Goal: Information Seeking & Learning: Understand process/instructions

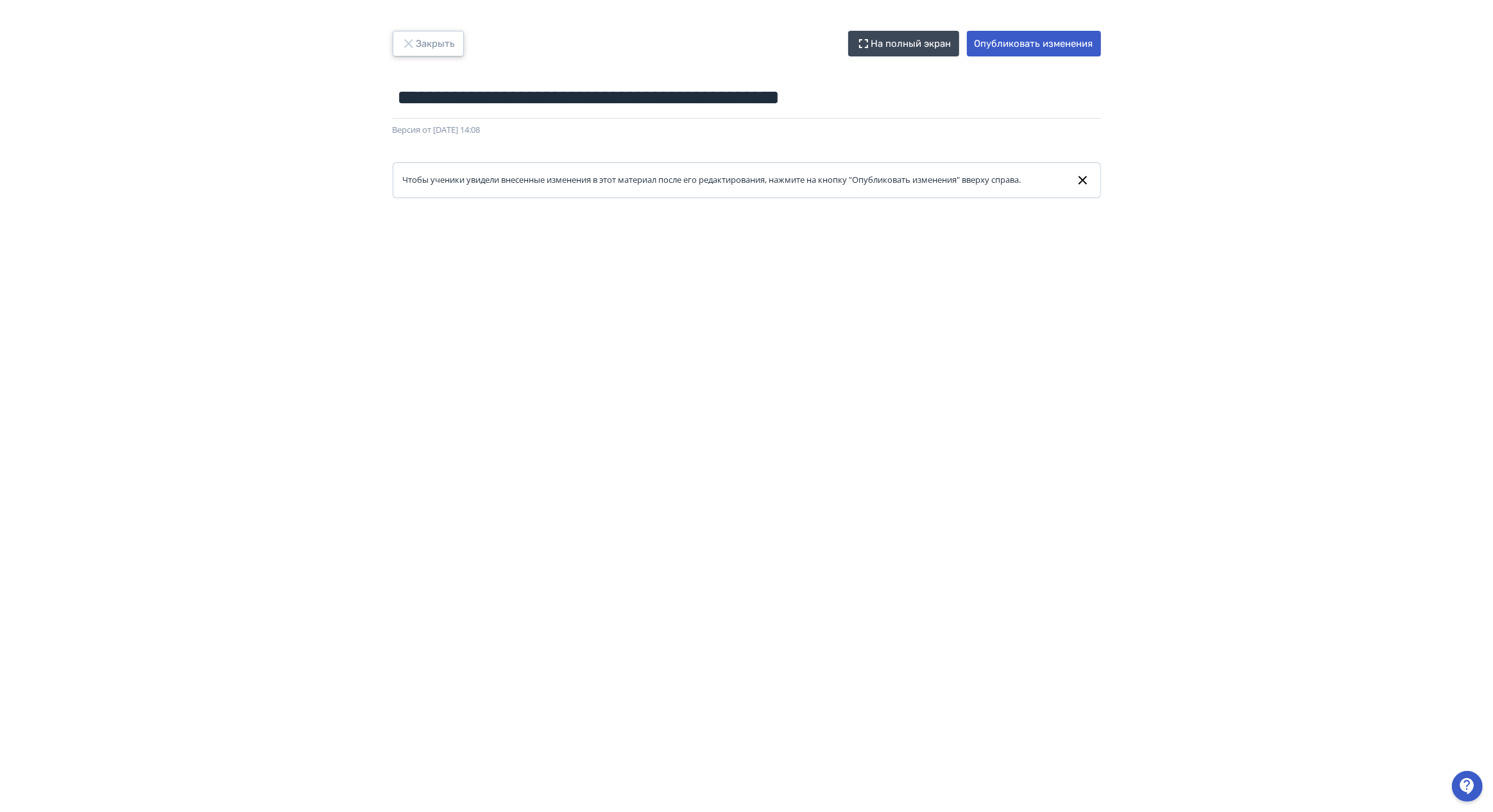
click at [419, 43] on button "Закрыть" at bounding box center [428, 44] width 71 height 26
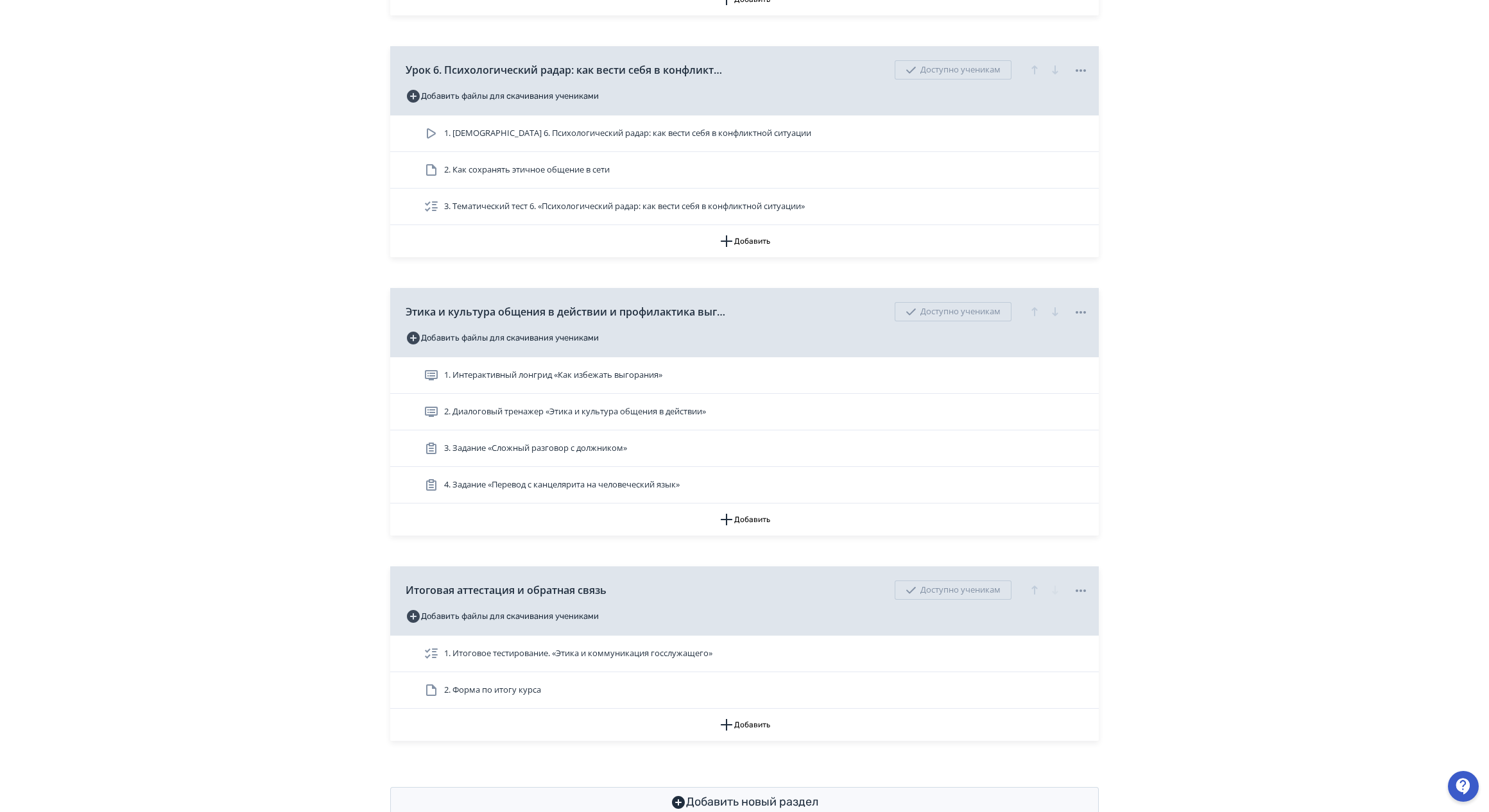
scroll to position [1916, 0]
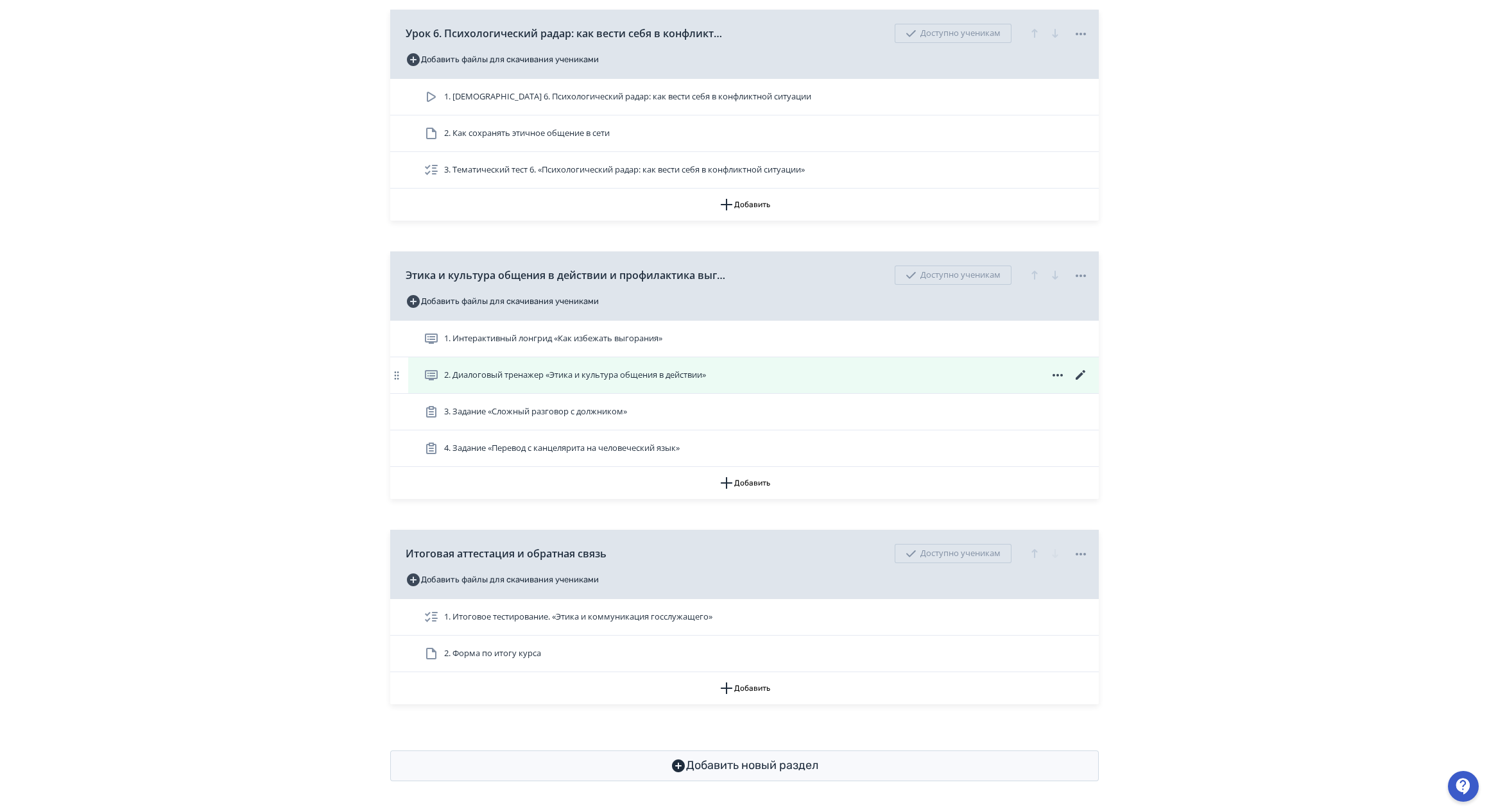
click at [1080, 375] on icon at bounding box center [1081, 375] width 10 height 10
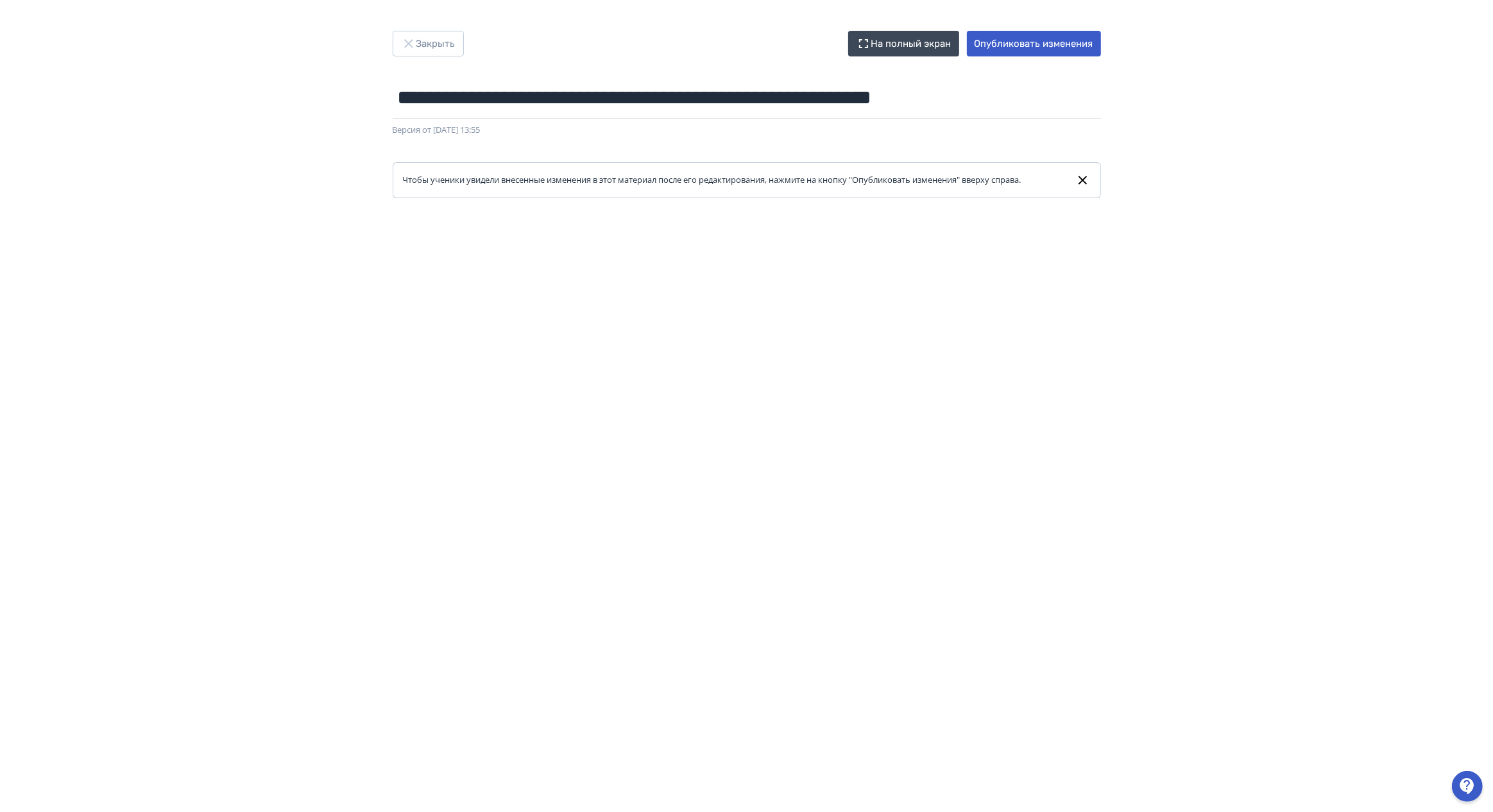
click at [1234, 169] on div "**********" at bounding box center [747, 406] width 1493 height 751
click at [413, 35] on button "Закрыть" at bounding box center [428, 44] width 71 height 26
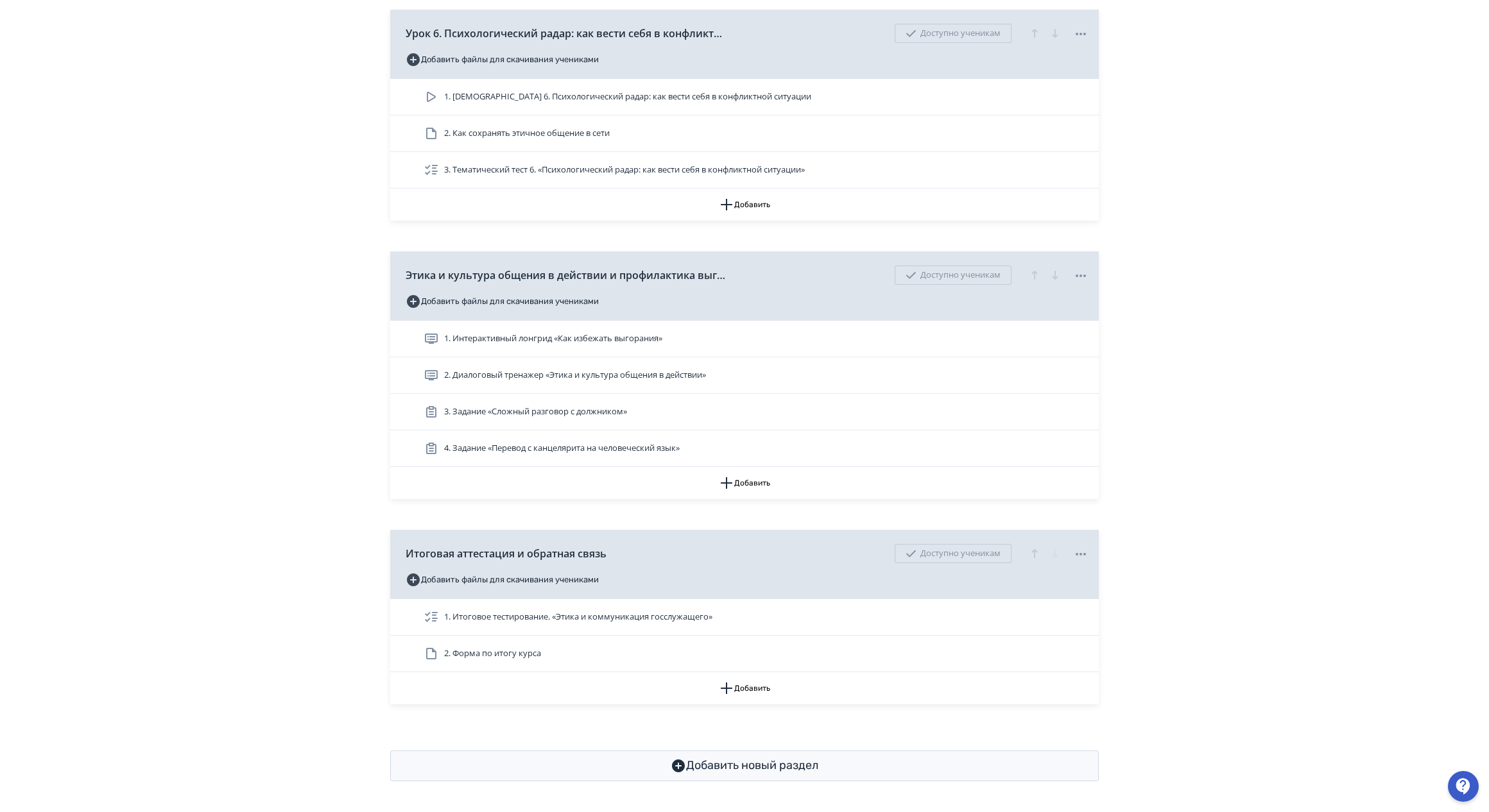
scroll to position [1916, 0]
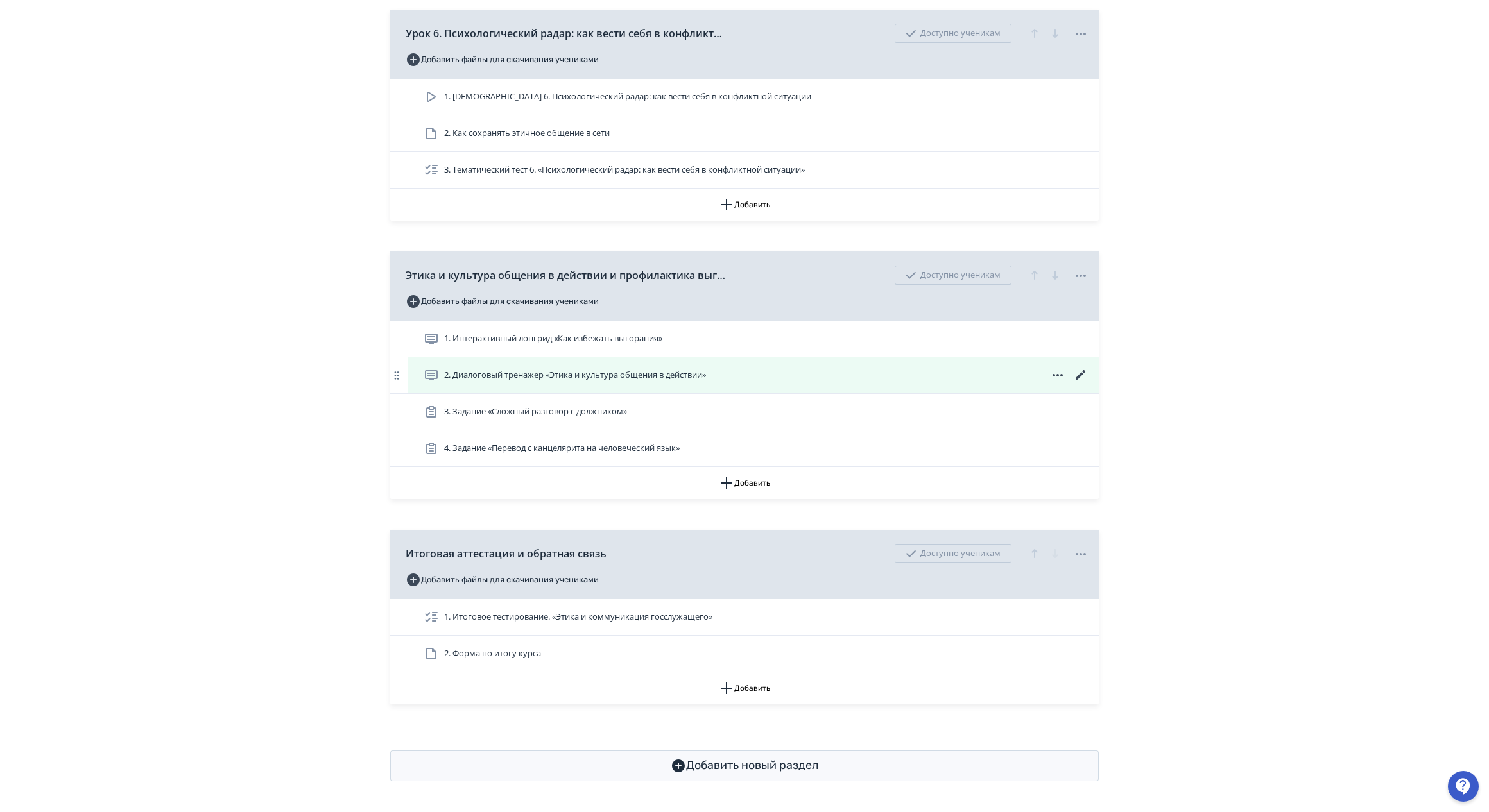
click at [555, 374] on span "2. Диалоговый тренажер «Этика и культура общения в действии»" at bounding box center [575, 375] width 262 height 13
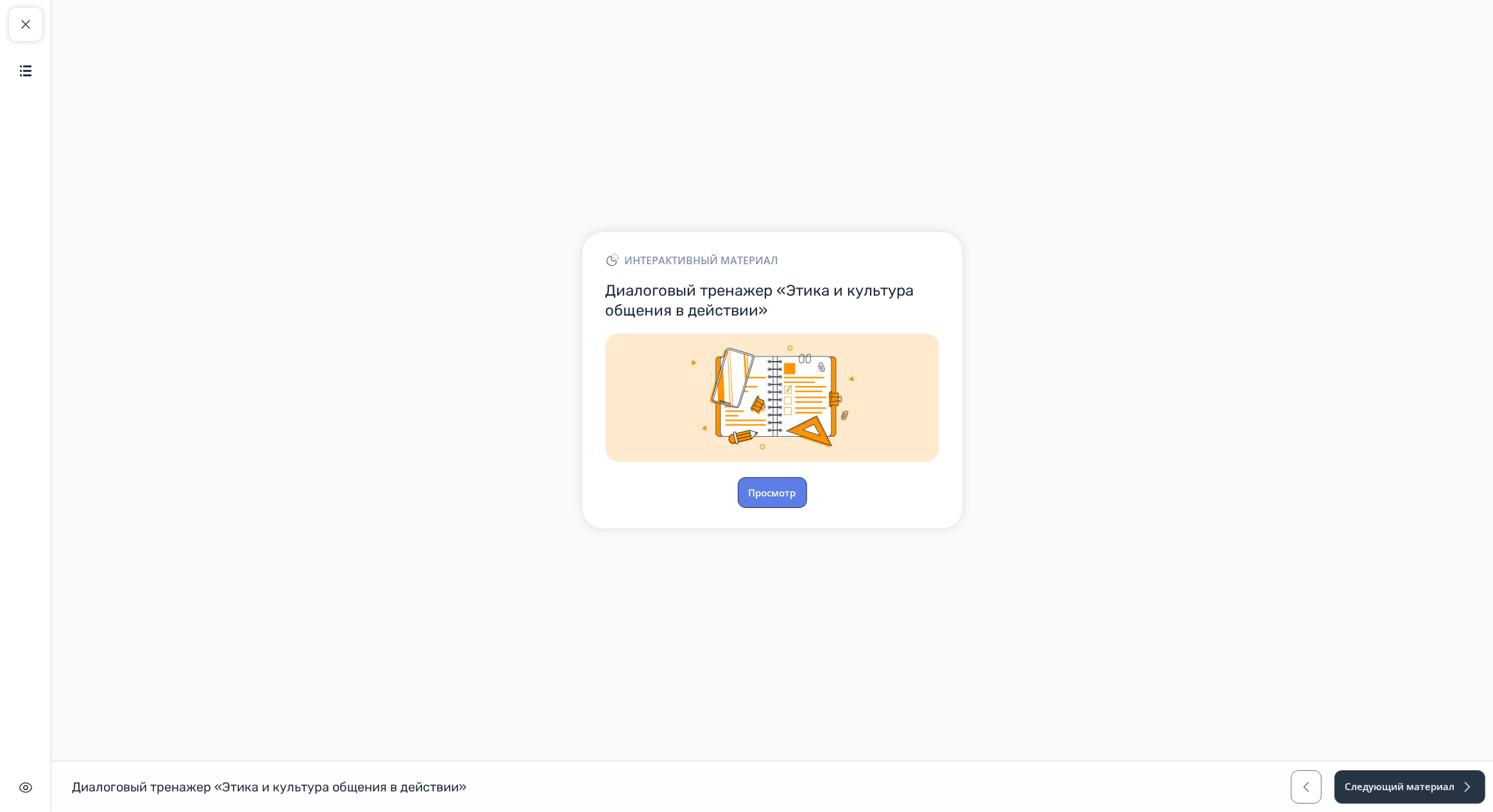
click at [776, 489] on button "Просмотр" at bounding box center [773, 493] width 70 height 31
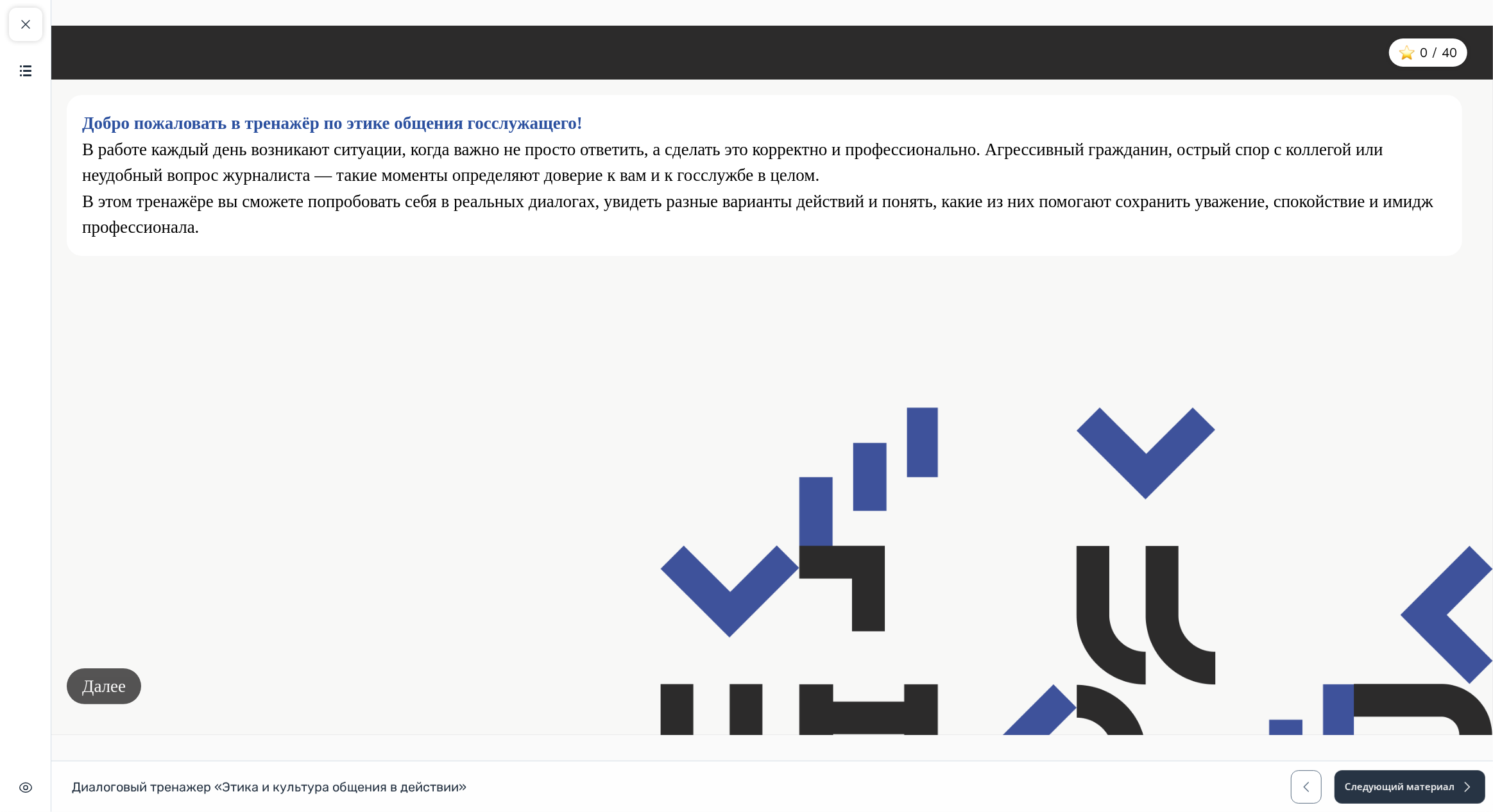
click at [108, 695] on button "Далее" at bounding box center [104, 686] width 75 height 37
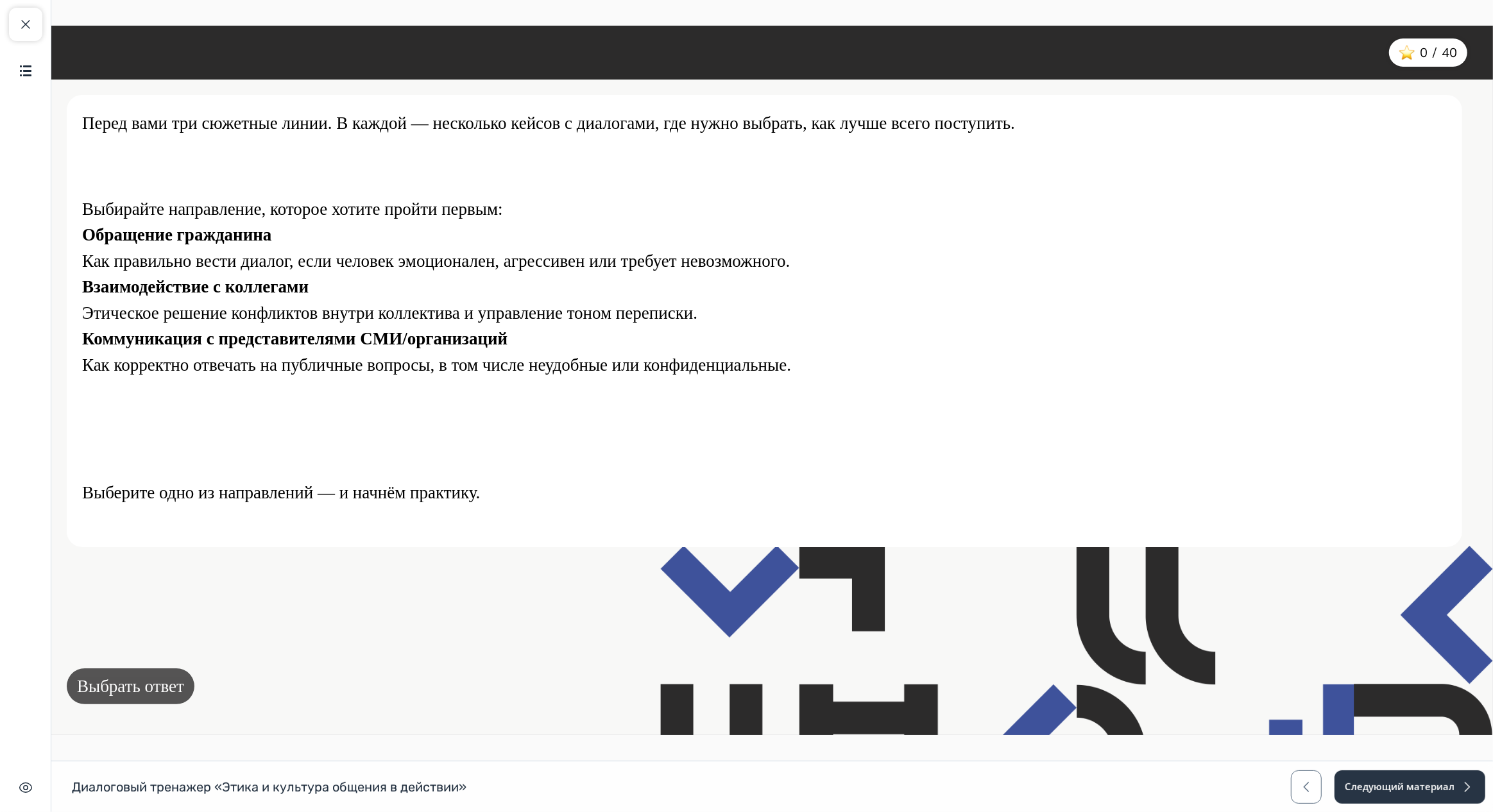
click at [127, 688] on button "Выбрать ответ" at bounding box center [130, 686] width 128 height 37
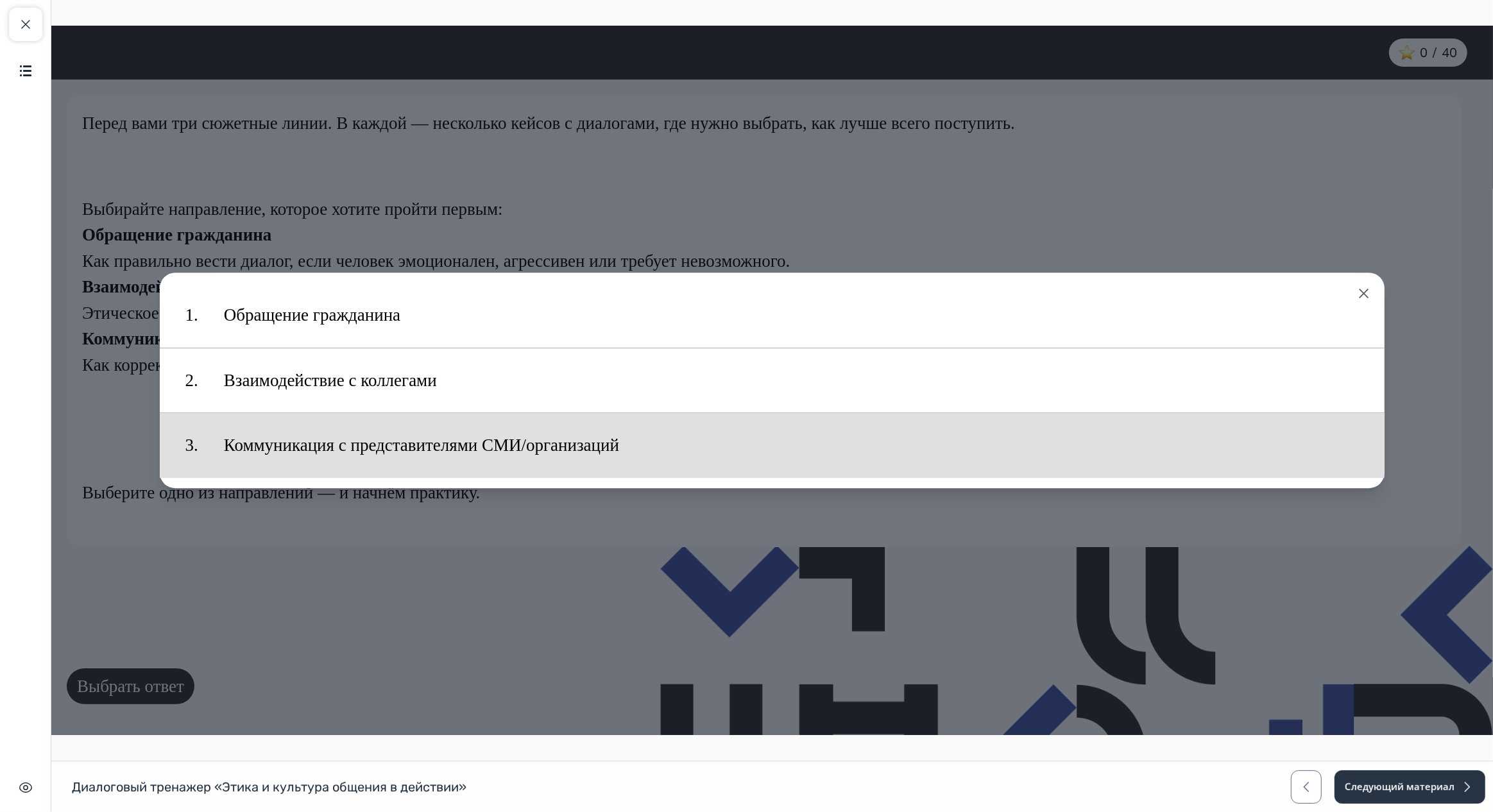
click at [319, 440] on button "Коммуникация с представителями СМИ/организаций" at bounding box center [791, 446] width 1161 height 52
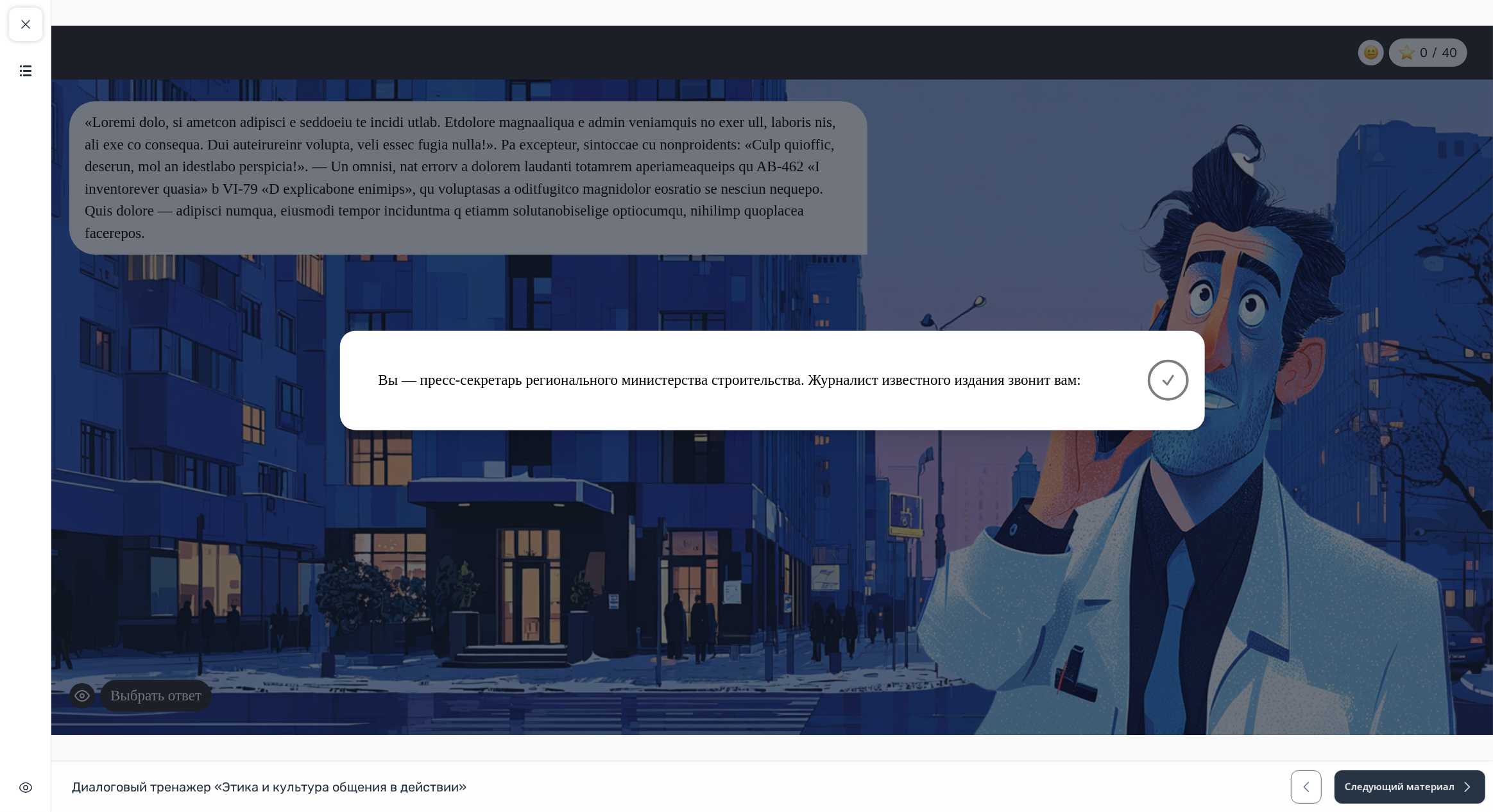
click at [1160, 375] on icon at bounding box center [1168, 381] width 15 height 15
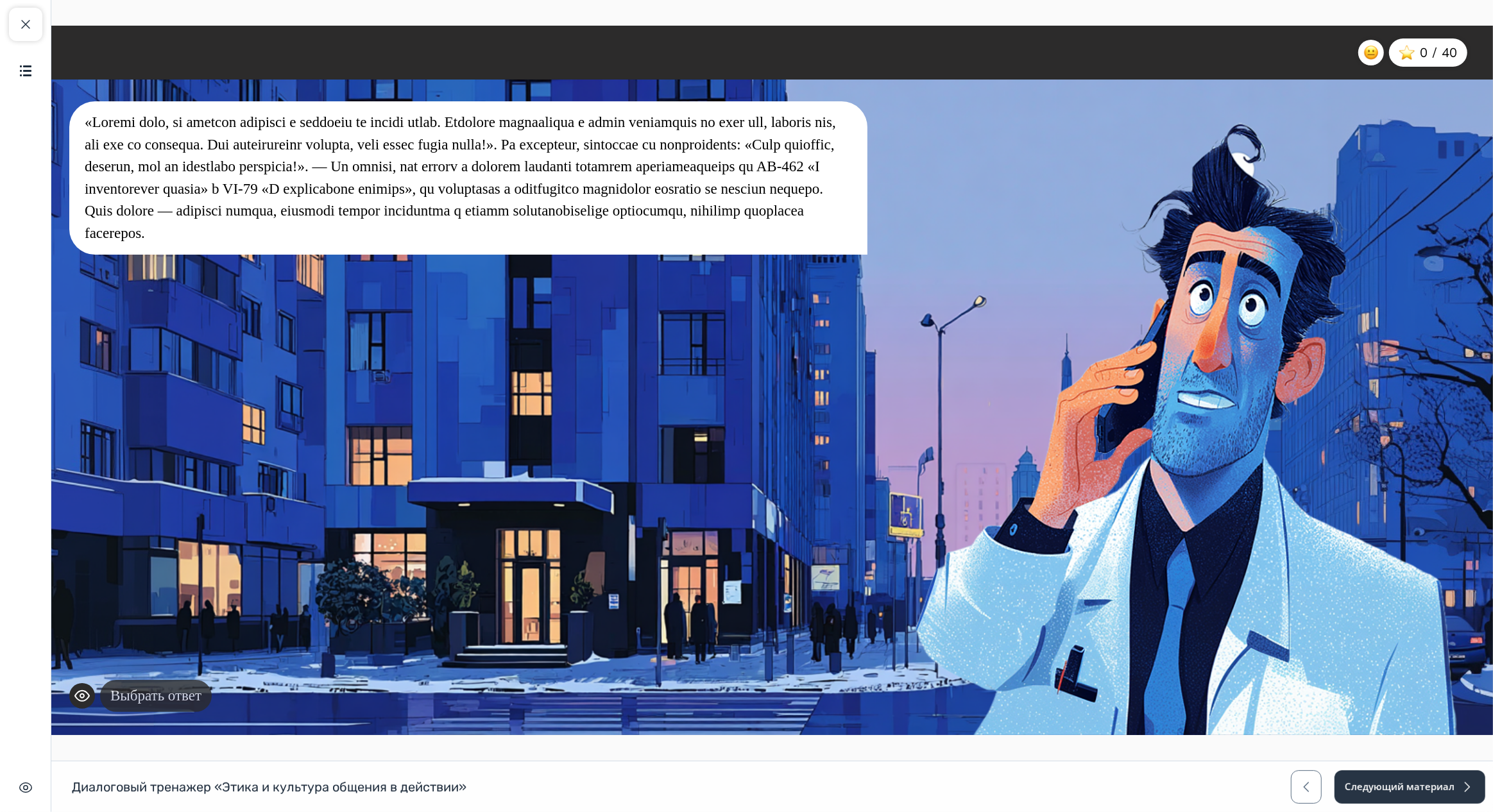
click at [139, 694] on button "Выбрать ответ" at bounding box center [155, 696] width 111 height 33
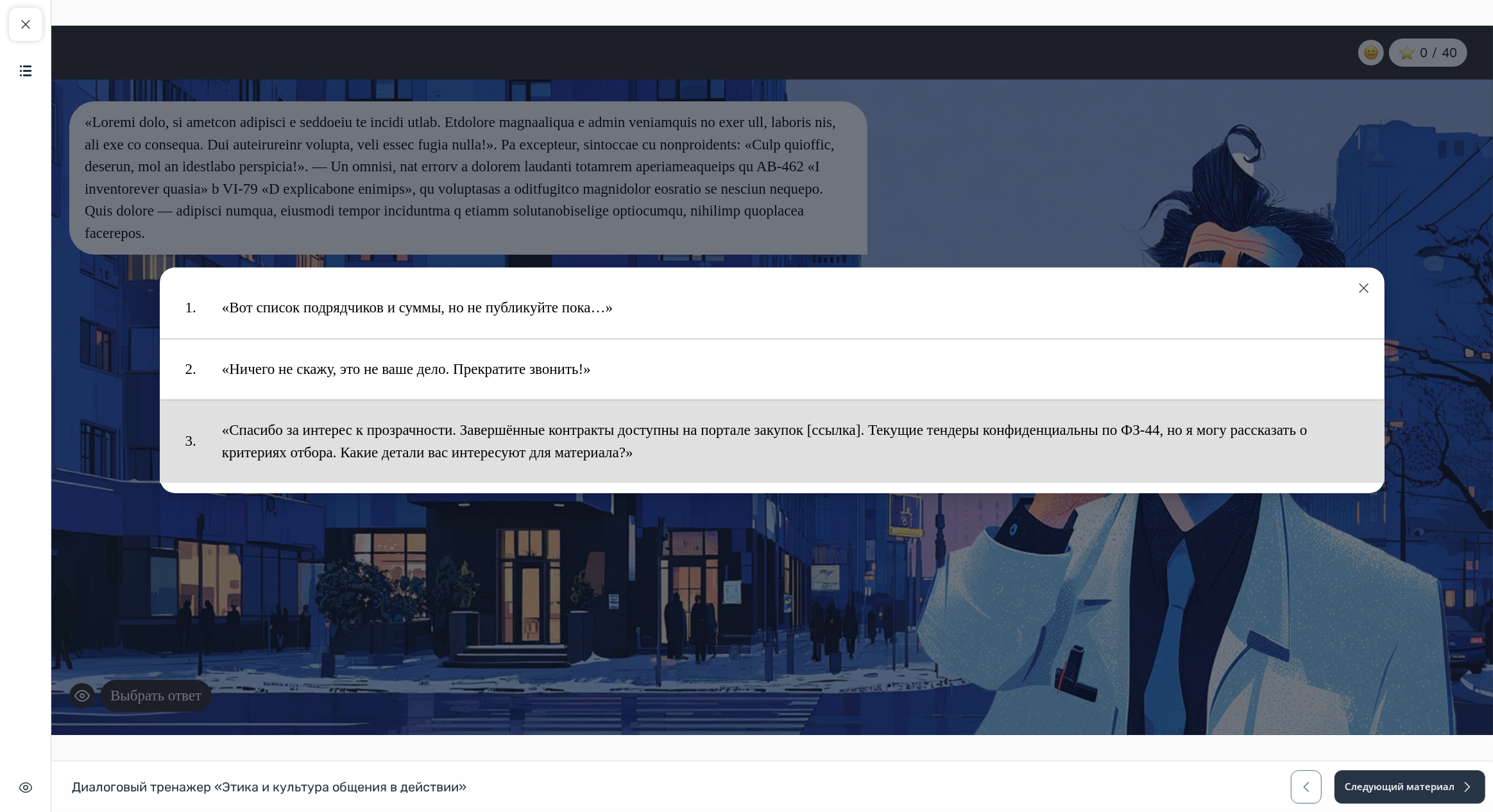
click at [389, 451] on button "«Спасибо за интерес к прозрачности. Завершённые контракты доступны на портале з…" at bounding box center [790, 442] width 1163 height 70
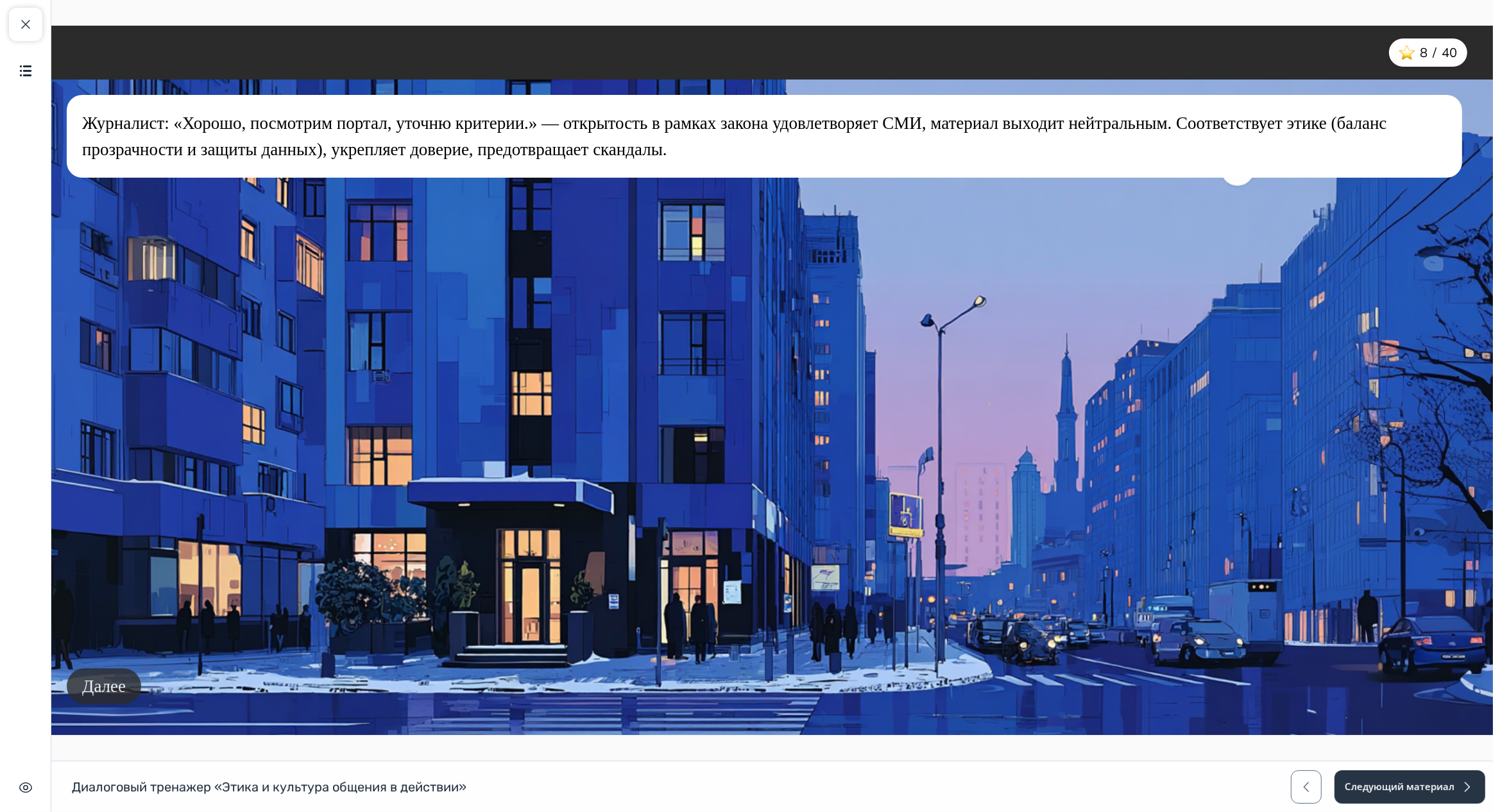
click at [117, 681] on button "Далее" at bounding box center [104, 686] width 75 height 37
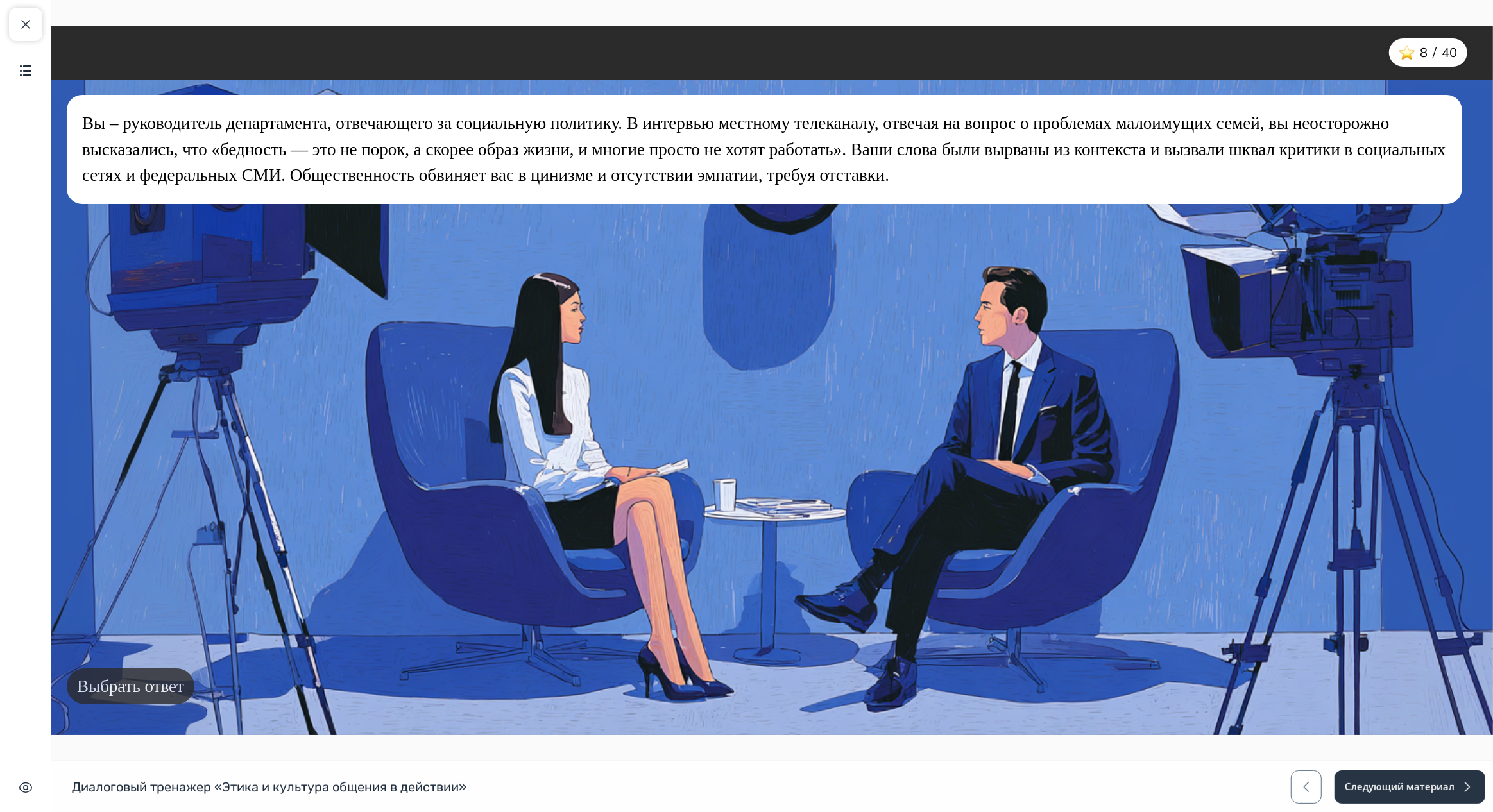
click at [124, 686] on button "Выбрать ответ" at bounding box center [130, 686] width 128 height 37
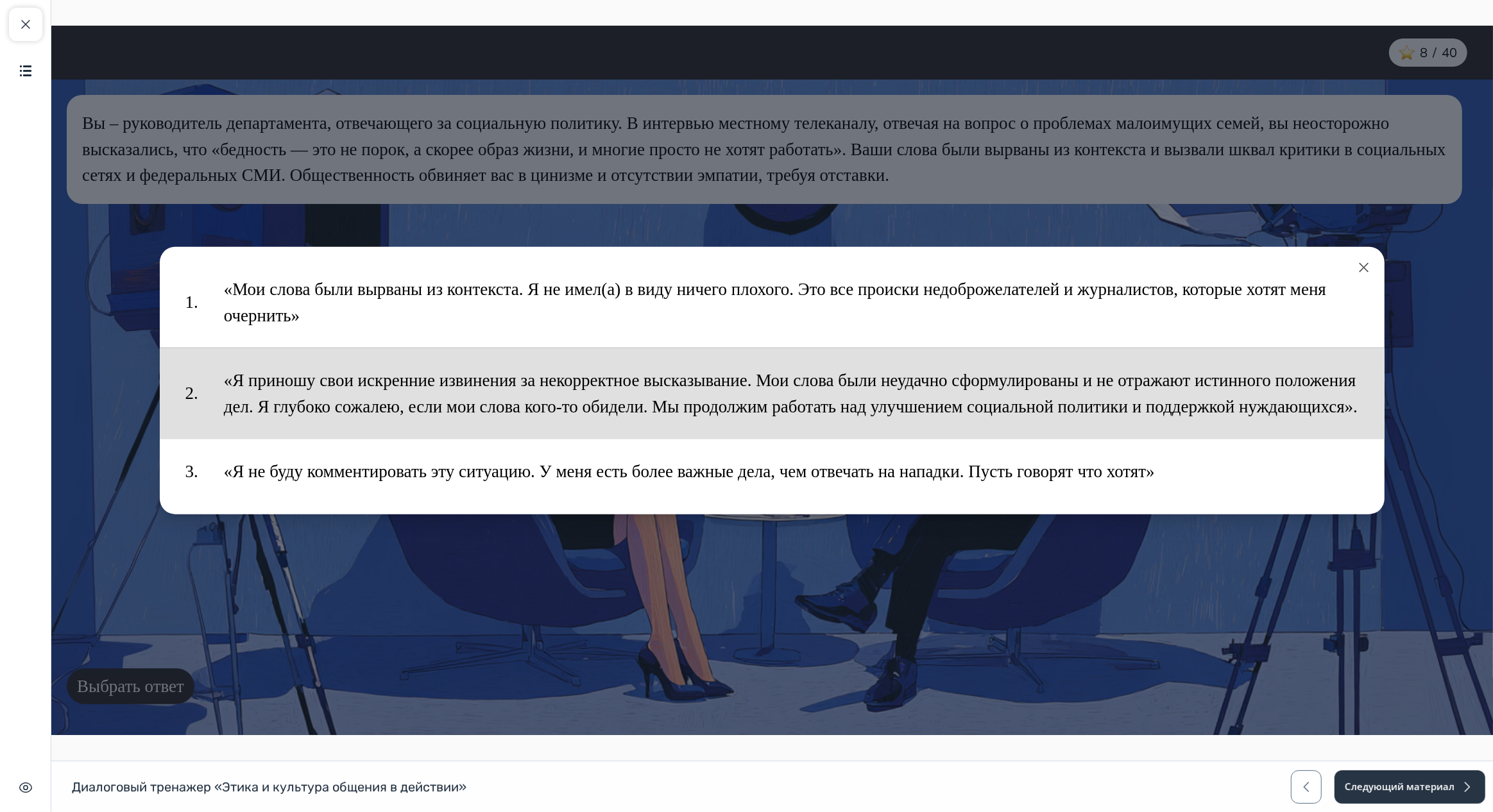
click at [385, 364] on button "«Я приношу свои искренние извинения за некорректное высказывание. Мои слова был…" at bounding box center [791, 393] width 1161 height 78
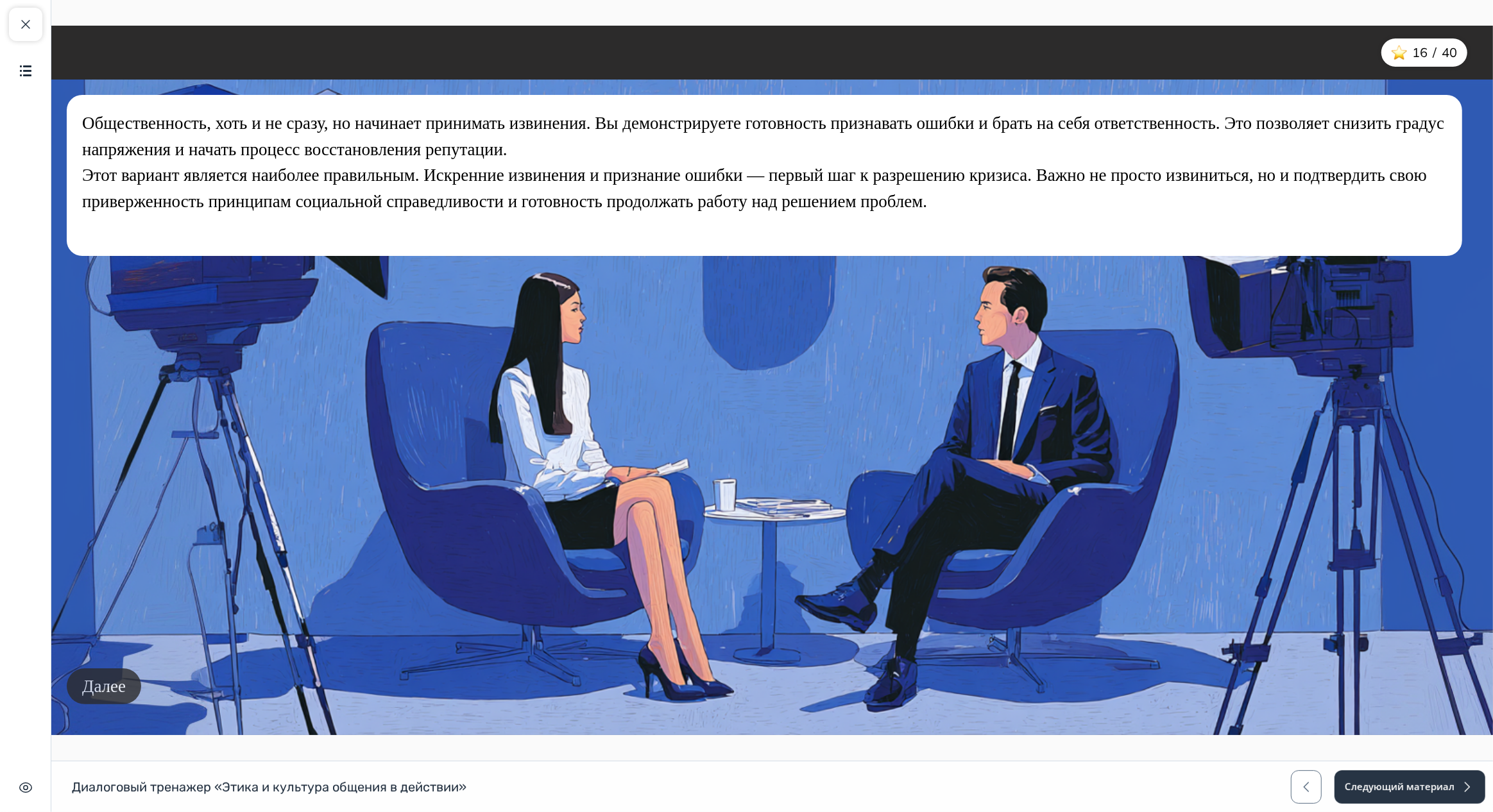
click at [117, 679] on button "Далее" at bounding box center [104, 686] width 75 height 37
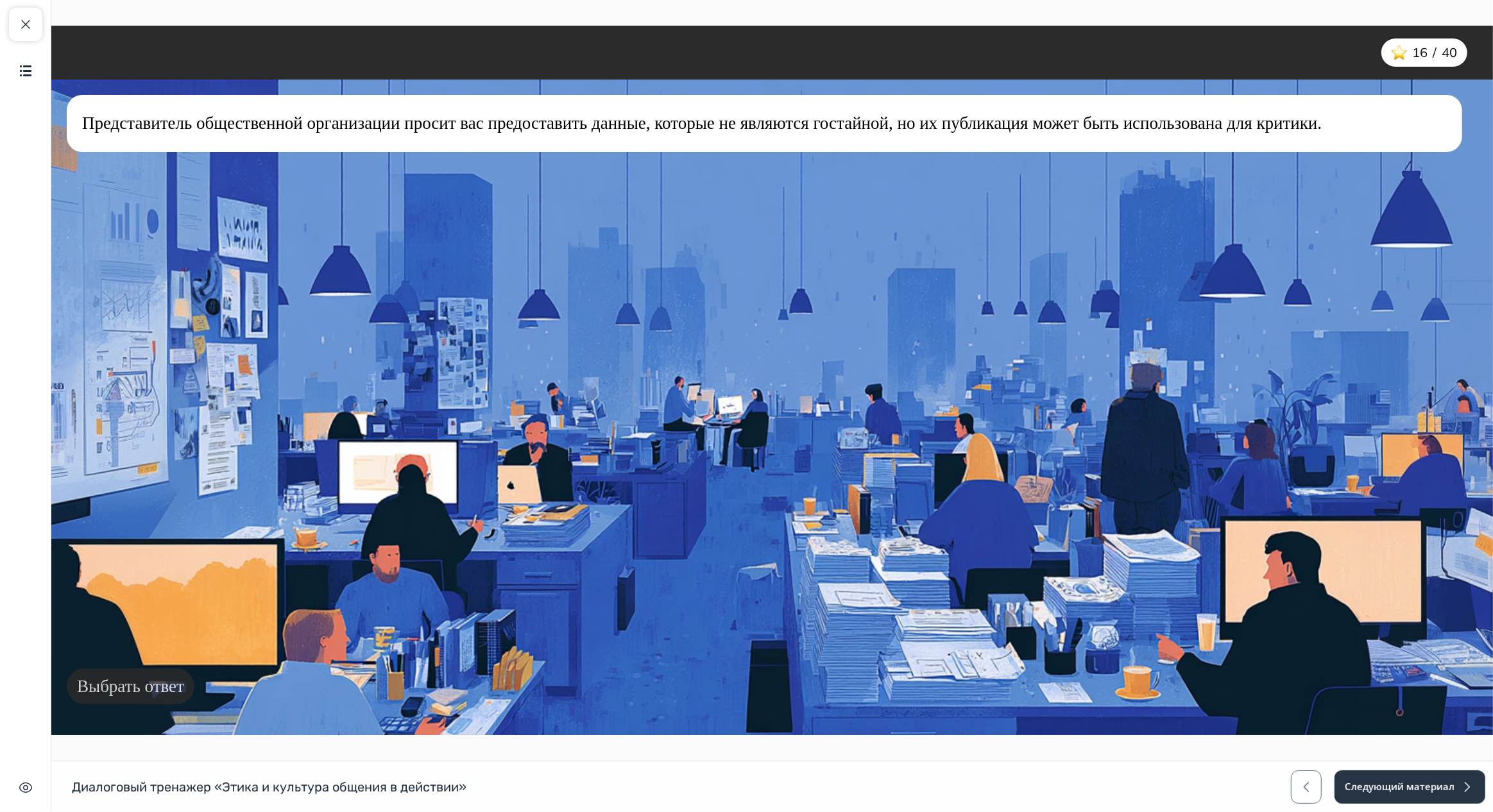
click at [95, 697] on button "Выбрать ответ" at bounding box center [130, 686] width 128 height 37
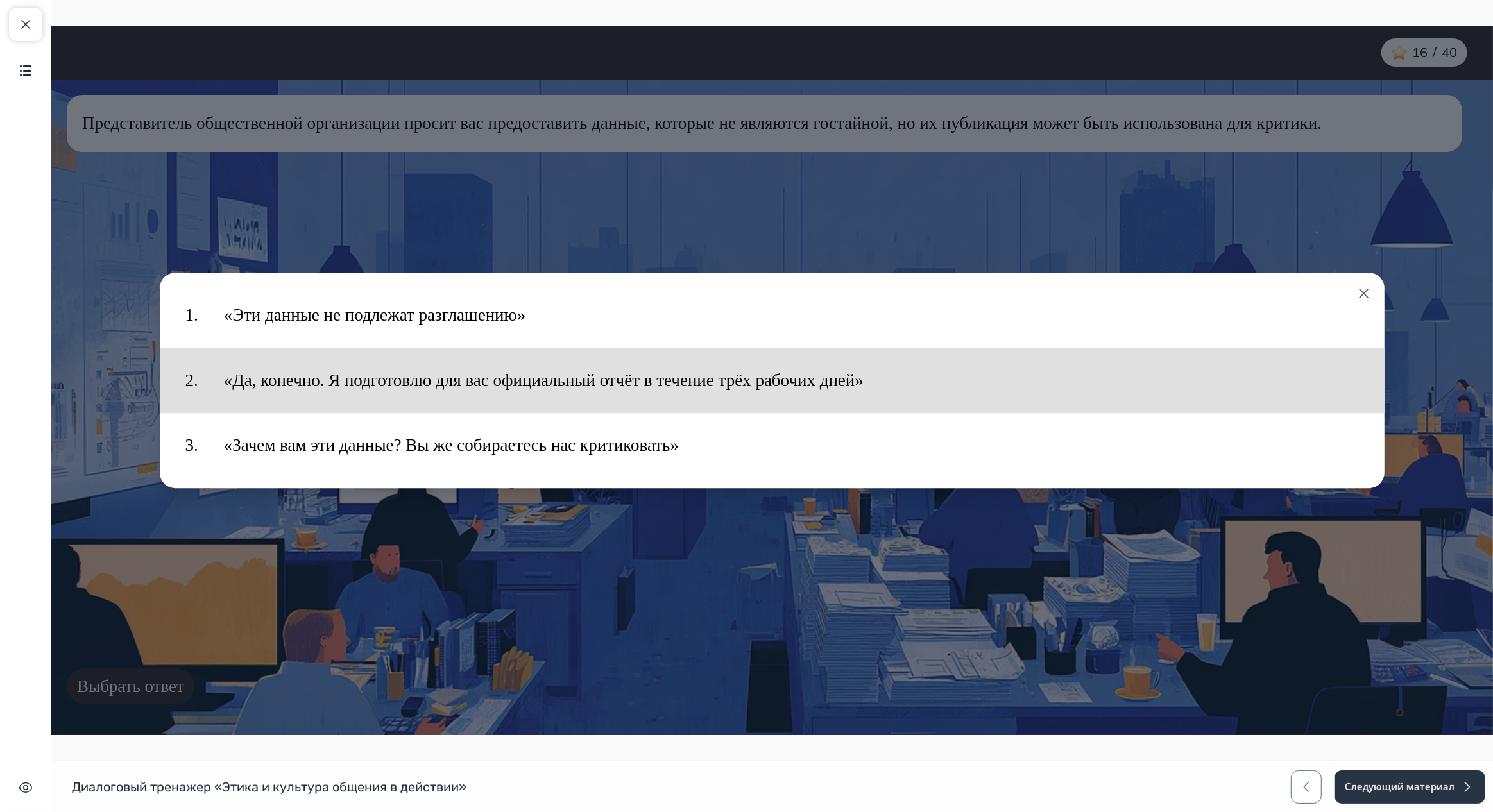
click at [418, 378] on button "«Да, конечно. Я подготовлю для вас официальный отчёт в течение трёх рабочих дне…" at bounding box center [791, 381] width 1161 height 52
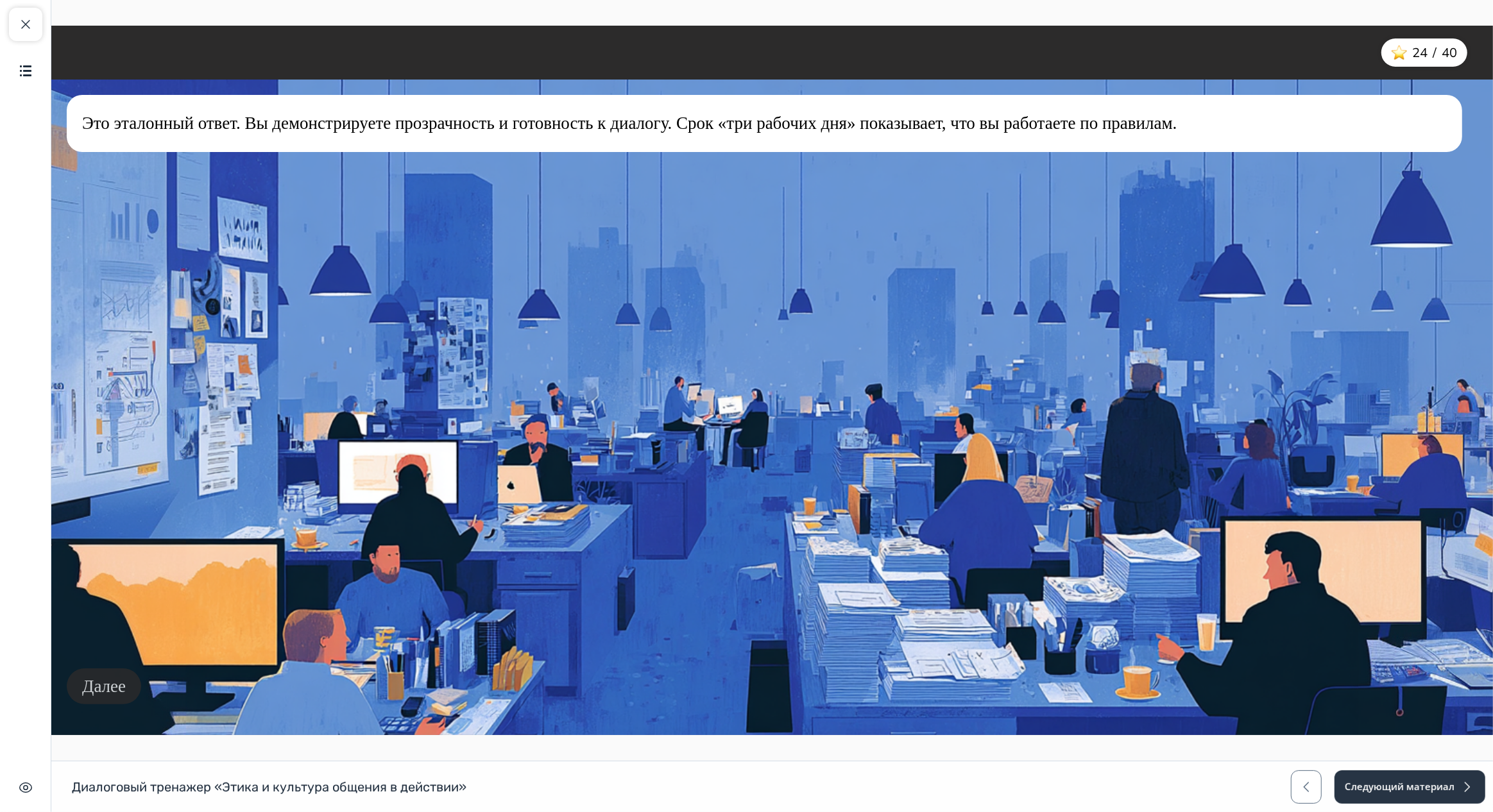
click at [112, 690] on button "Далее" at bounding box center [104, 686] width 75 height 37
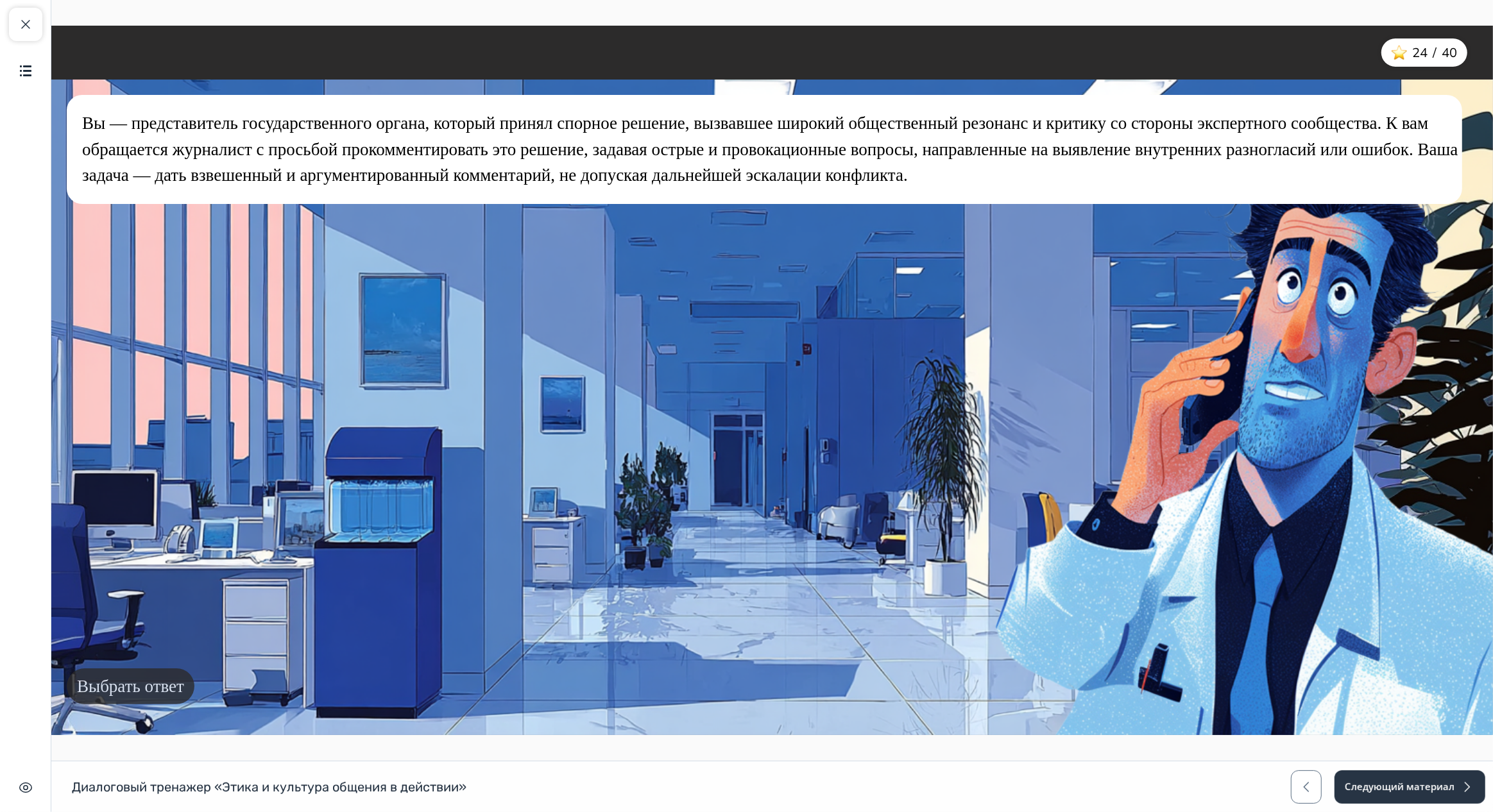
click at [161, 679] on button "Выбрать ответ" at bounding box center [130, 686] width 128 height 37
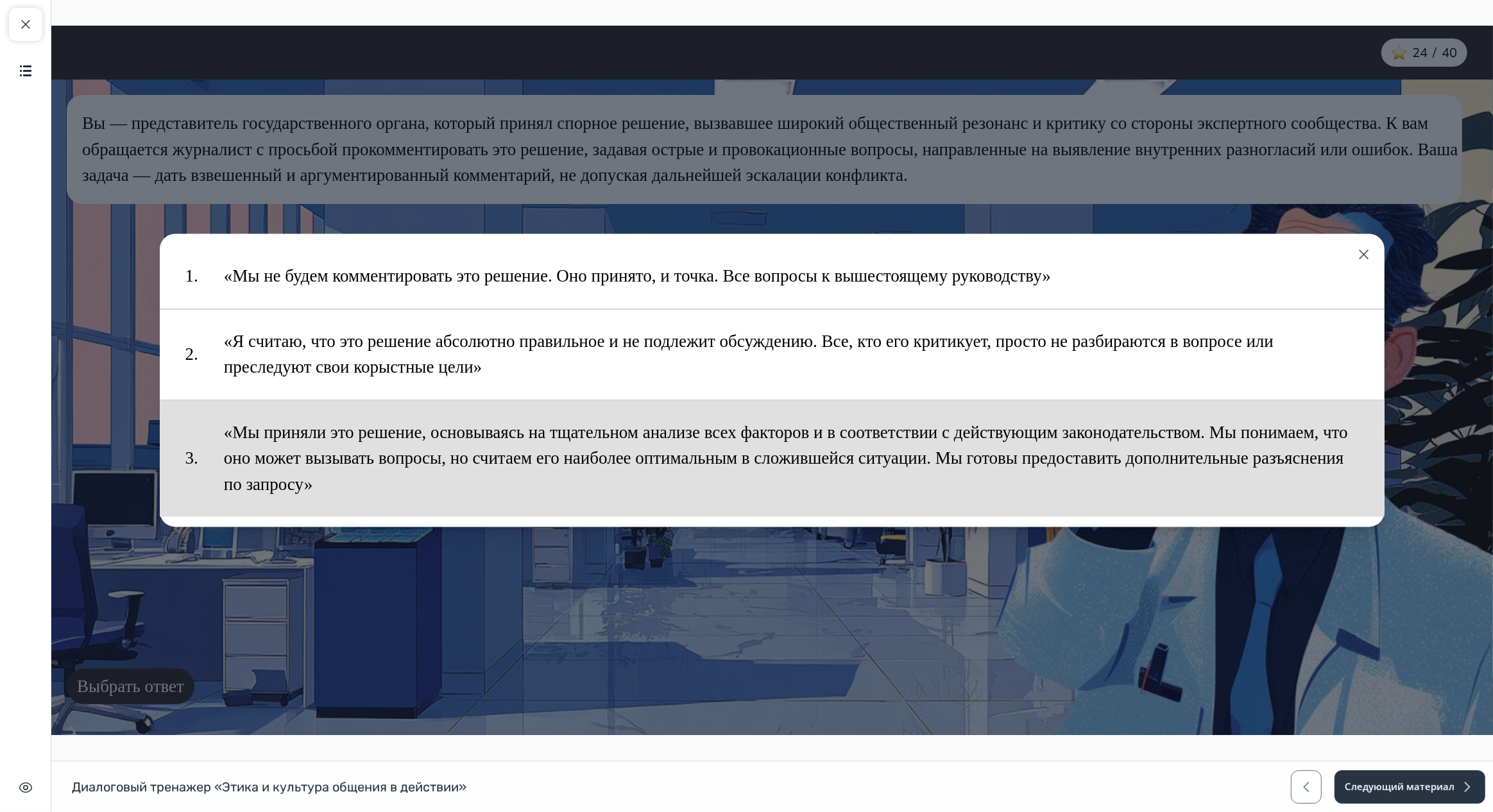
click at [352, 471] on button "«Мы приняли это решение, основываясь на тщательном анализе всех факторов и в со…" at bounding box center [791, 458] width 1161 height 104
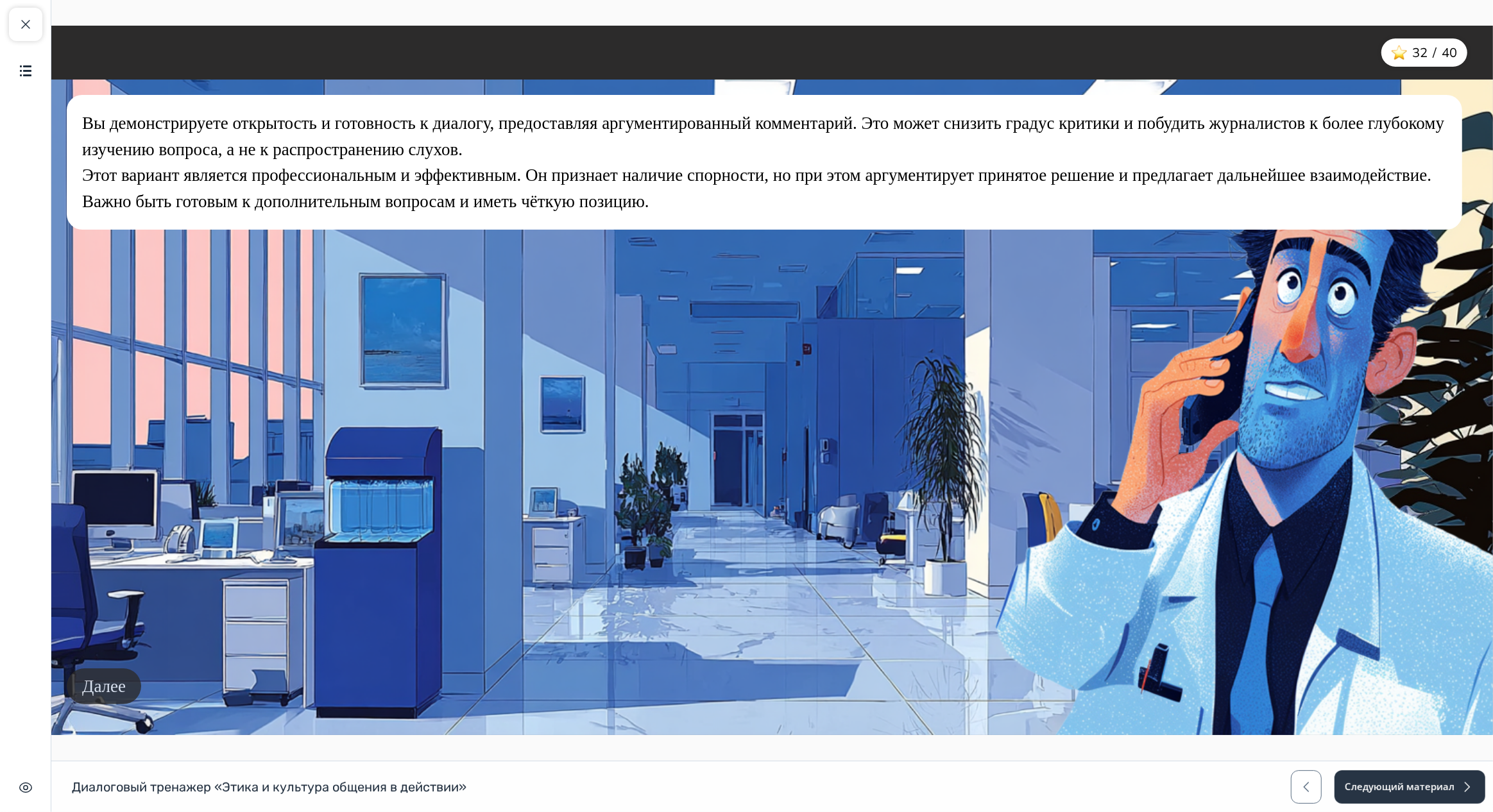
click at [122, 691] on button "Далее" at bounding box center [104, 686] width 75 height 37
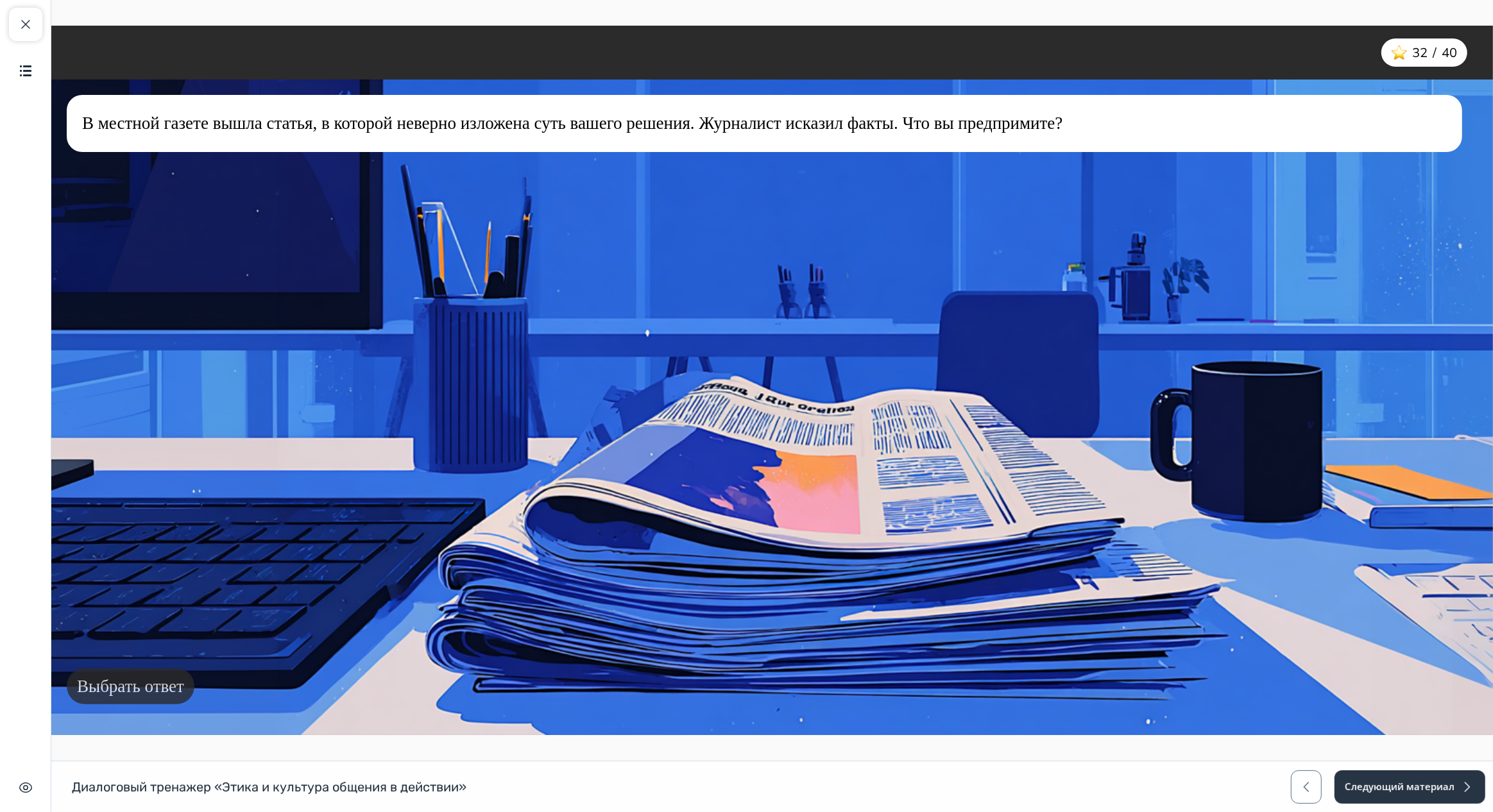
click at [158, 679] on button "Выбрать ответ" at bounding box center [130, 686] width 128 height 37
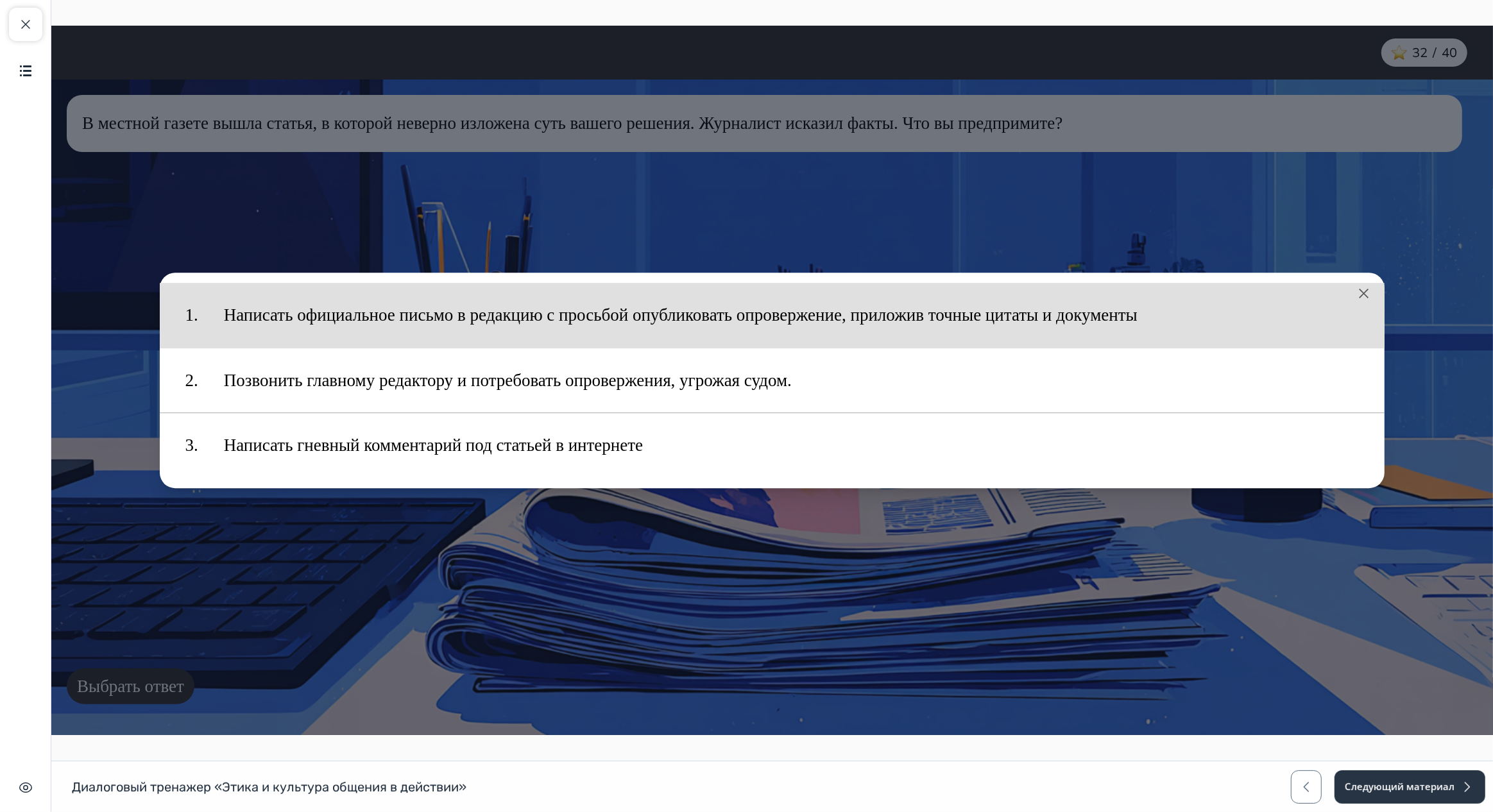
click at [361, 325] on button "Написать официальное письмо в редакцию с просьбой опубликовать опровержение, пр…" at bounding box center [791, 315] width 1161 height 52
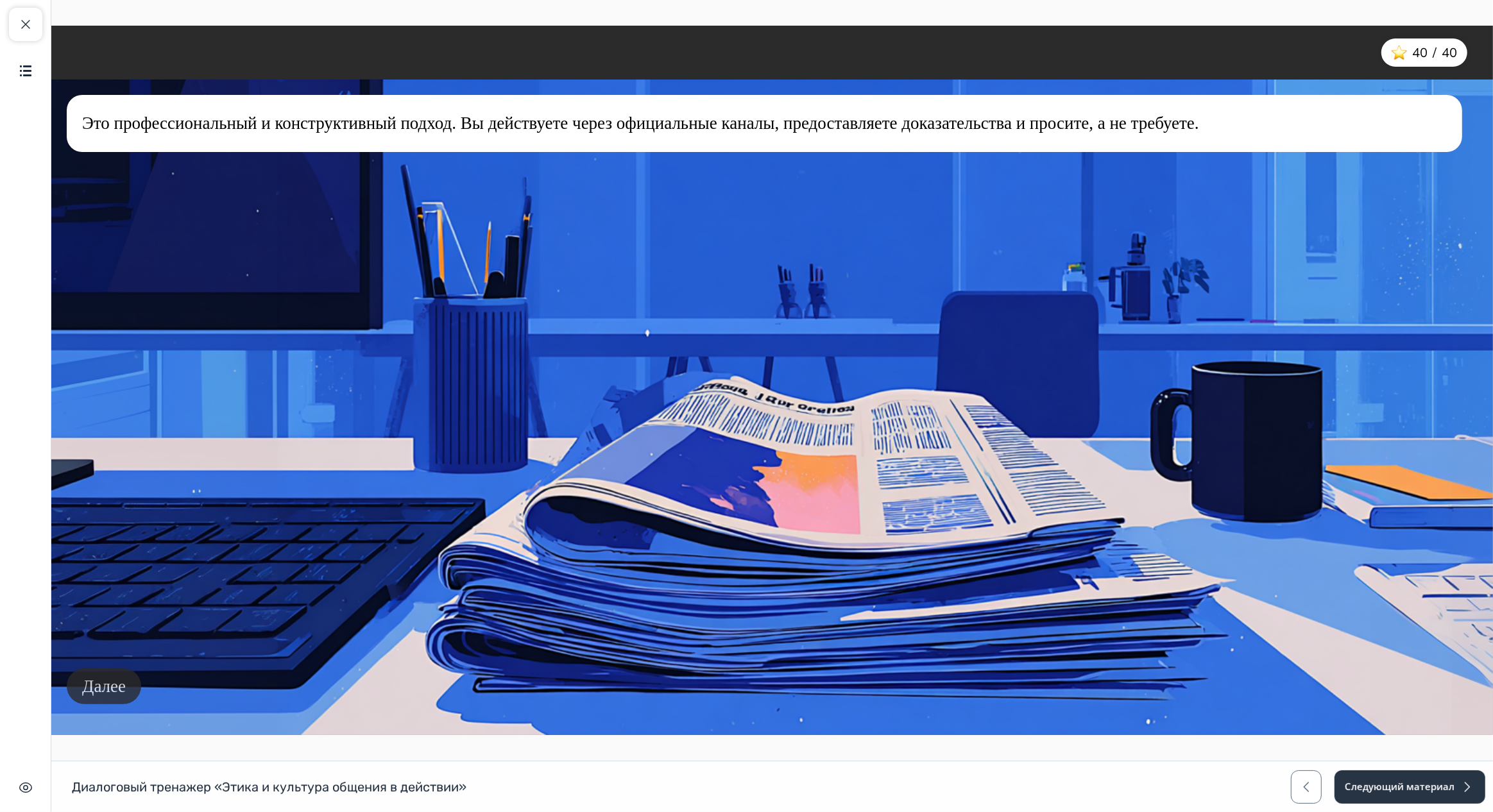
click at [115, 684] on button "Далее" at bounding box center [104, 686] width 75 height 37
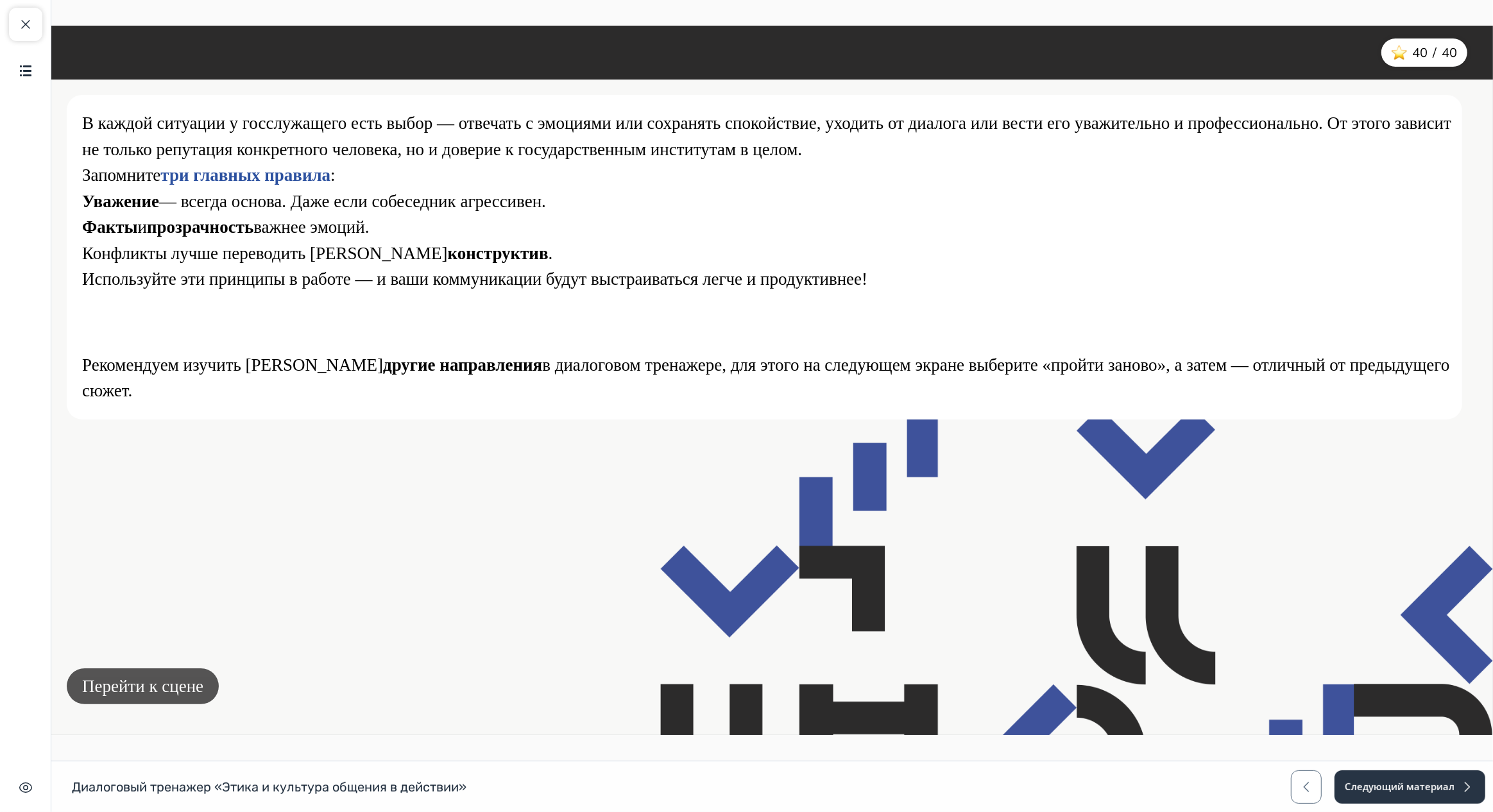
click at [196, 679] on button "Перейти к сцене" at bounding box center [142, 686] width 152 height 37
